Goal: Navigation & Orientation: Find specific page/section

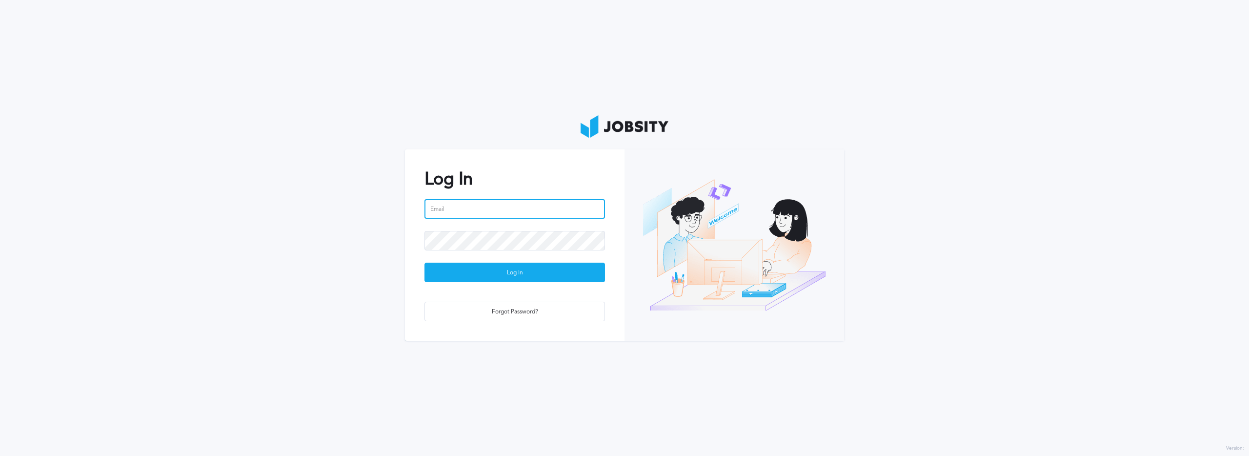
click at [475, 214] on input "email" at bounding box center [515, 209] width 181 height 20
click at [0, 455] on com-1password-button at bounding box center [0, 456] width 0 height 0
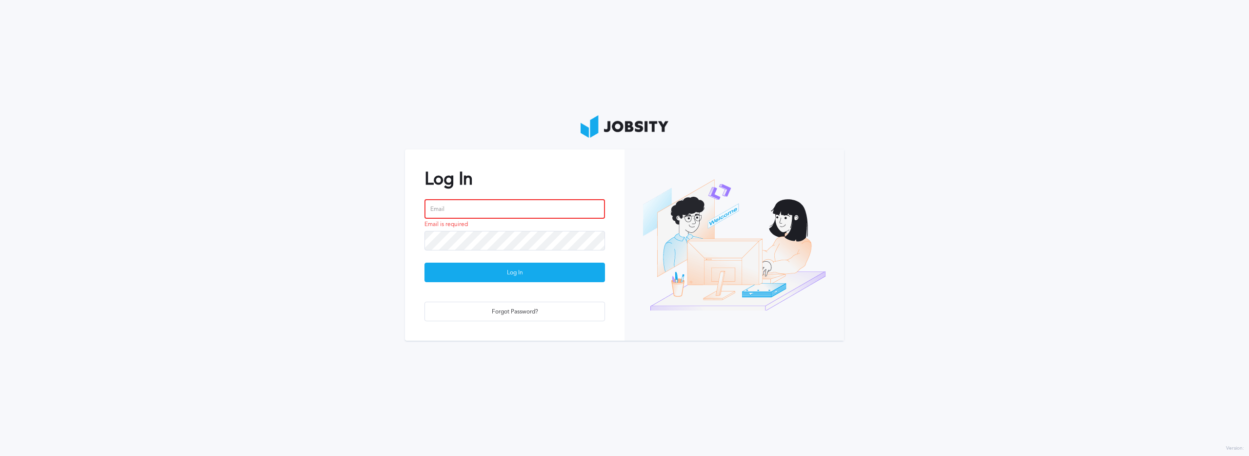
type input "[PERSON_NAME][EMAIL_ADDRESS][PERSON_NAME][DOMAIN_NAME]"
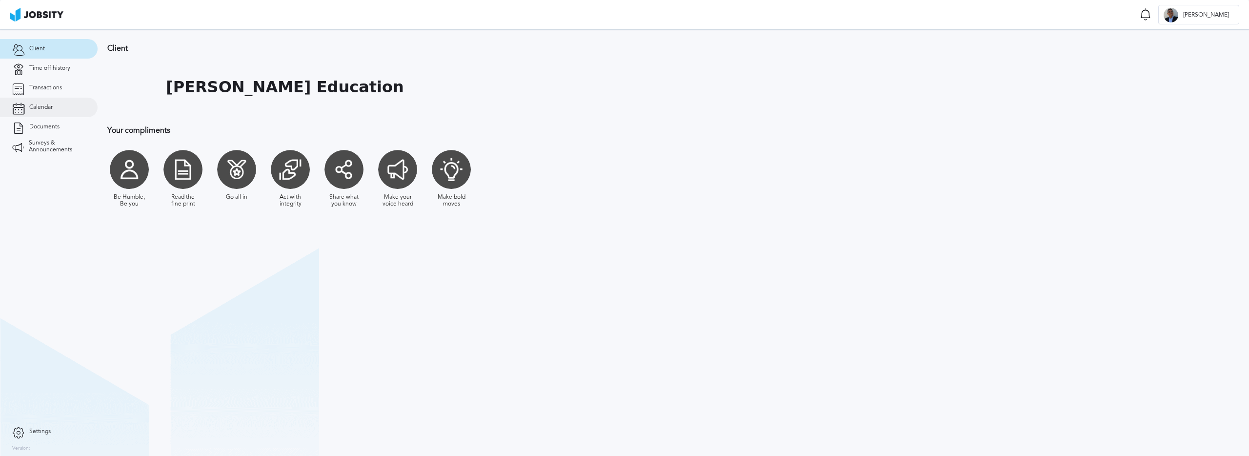
click at [48, 108] on span "Calendar" at bounding box center [40, 107] width 23 height 7
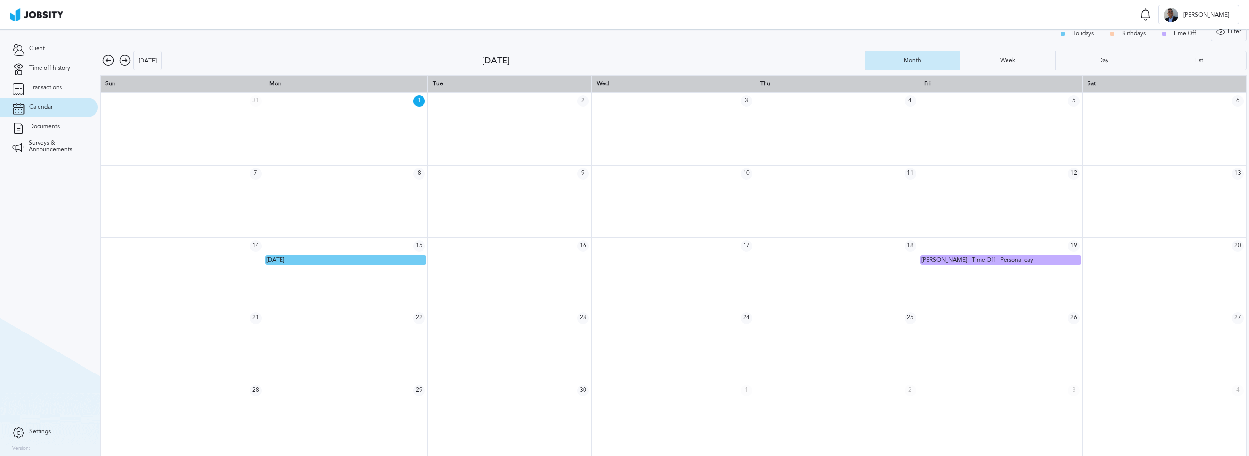
scroll to position [13, 0]
